Goal: Task Accomplishment & Management: Manage account settings

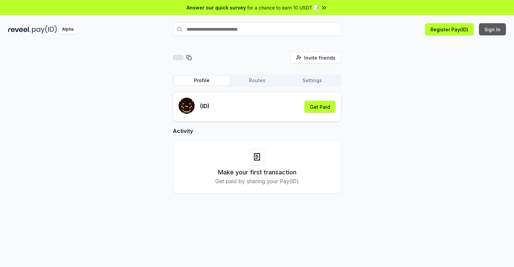
click at [493, 29] on button "Sign In" at bounding box center [492, 29] width 27 height 12
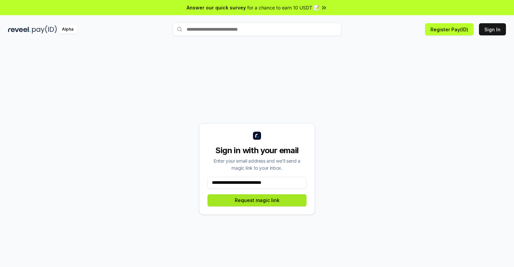
type input "**********"
click at [257, 200] on button "Request magic link" at bounding box center [256, 200] width 99 height 12
